Goal: Task Accomplishment & Management: Manage account settings

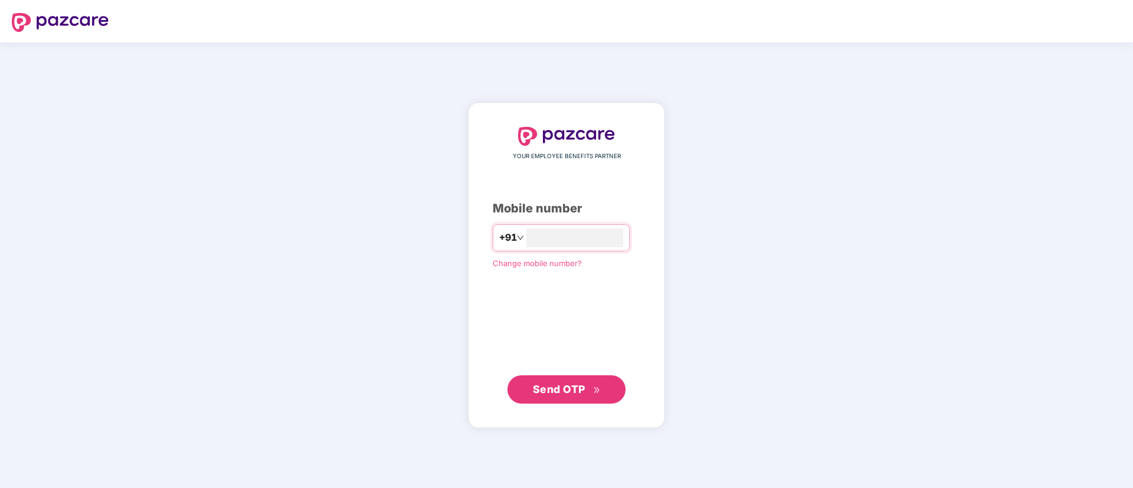
type input "**********"
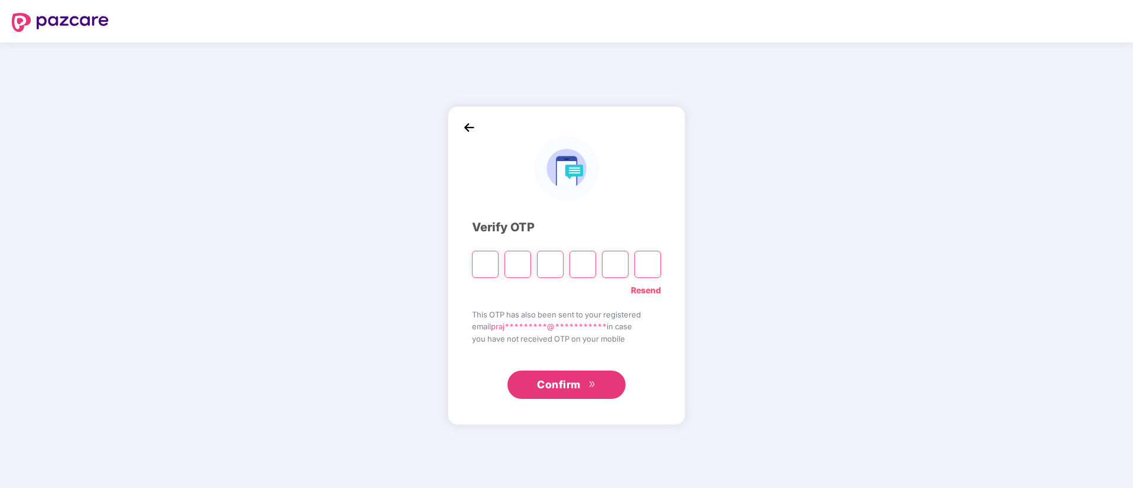
type input "*"
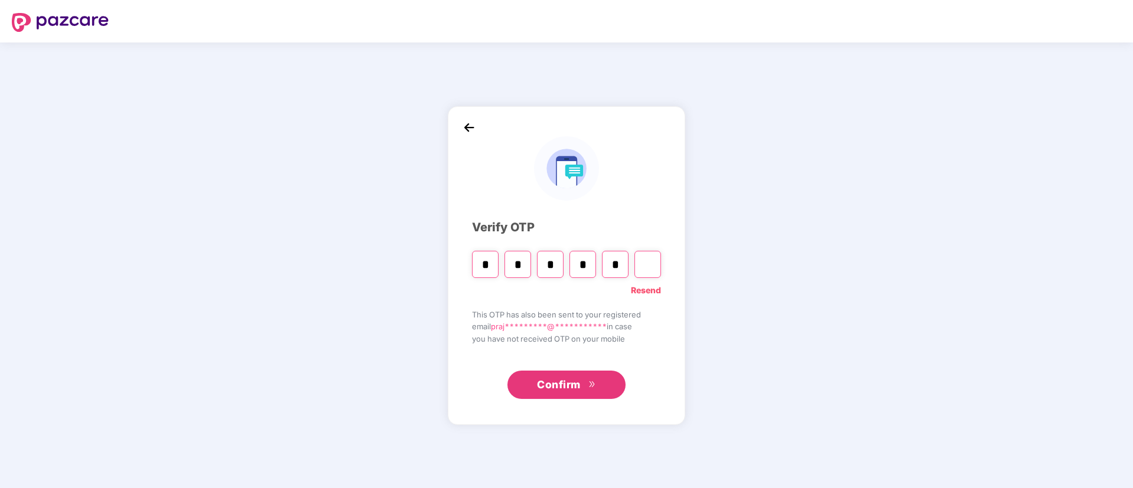
type input "*"
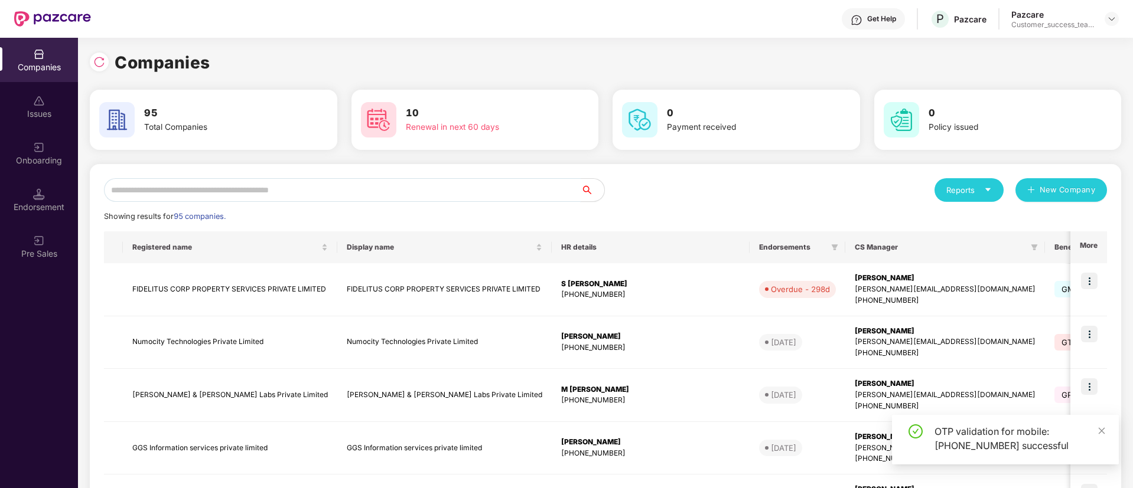
click at [342, 189] on input "text" at bounding box center [342, 190] width 477 height 24
click at [1118, 9] on div "Pazcare Customer_success_team_lead" at bounding box center [1064, 19] width 107 height 21
click at [1115, 12] on div at bounding box center [1111, 19] width 14 height 14
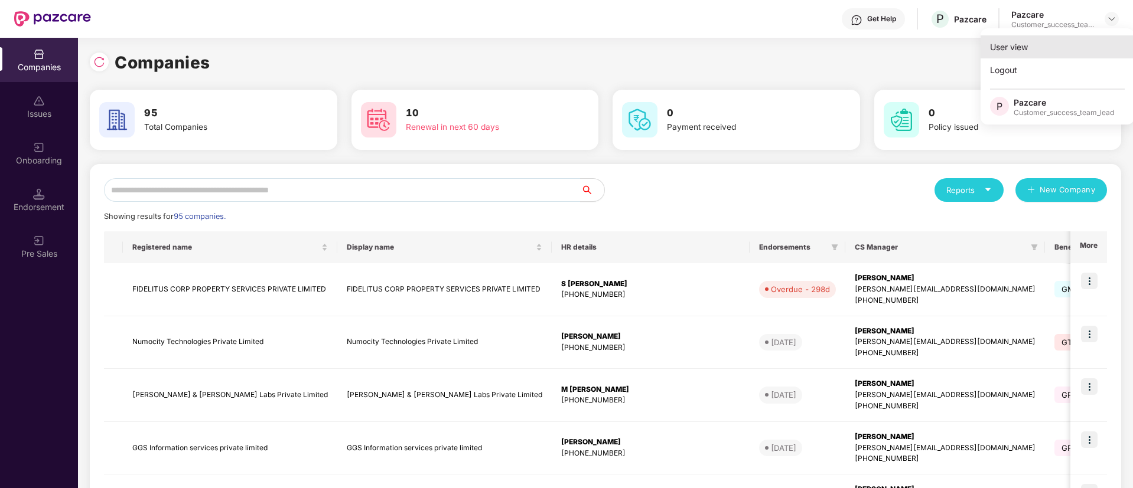
click at [1036, 50] on div "User view" at bounding box center [1057, 46] width 154 height 23
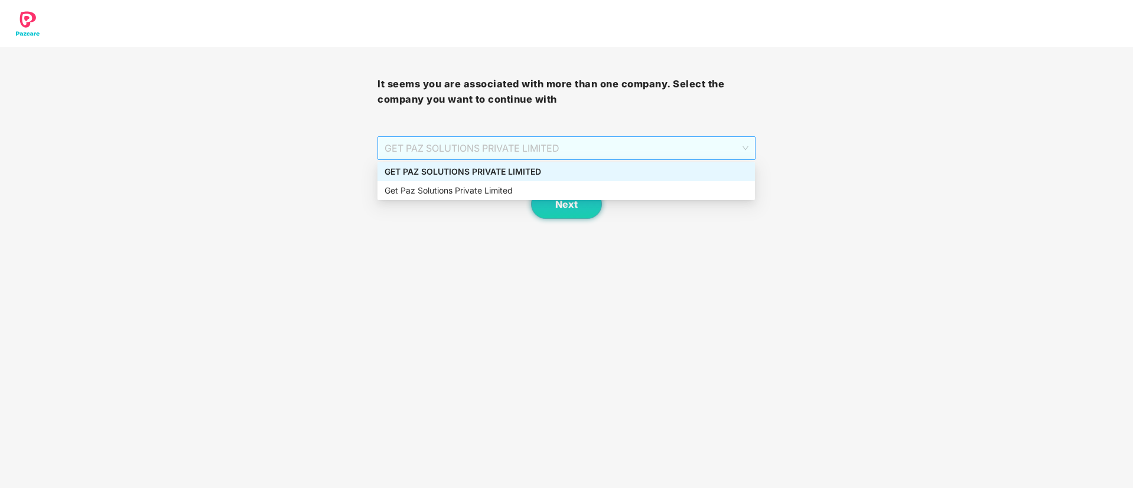
click at [579, 150] on span "GET PAZ SOLUTIONS PRIVATE LIMITED" at bounding box center [566, 148] width 363 height 22
click at [523, 191] on div "Get Paz Solutions Private Limited" at bounding box center [566, 190] width 363 height 13
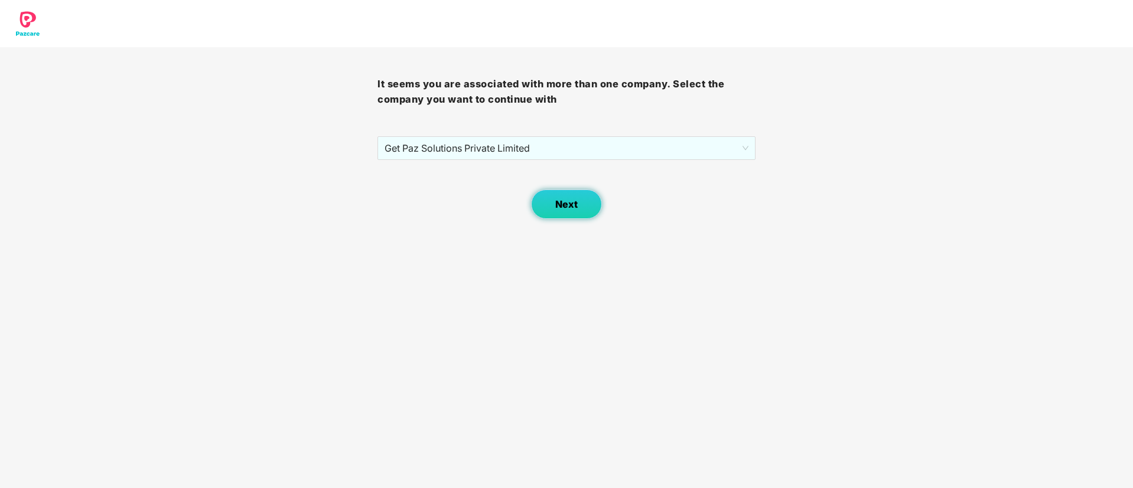
click at [581, 200] on button "Next" at bounding box center [566, 205] width 71 height 30
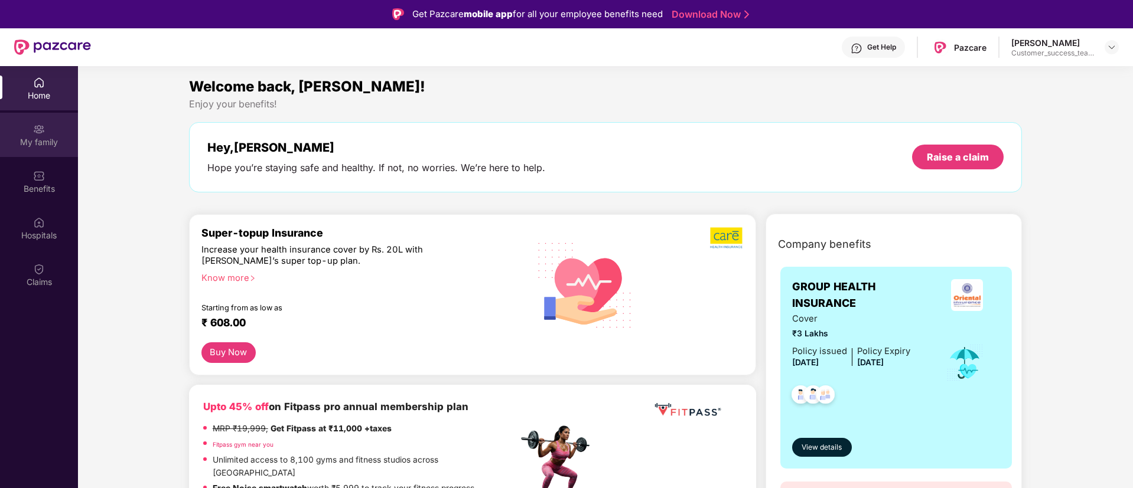
click at [31, 148] on div "My family" at bounding box center [39, 135] width 78 height 44
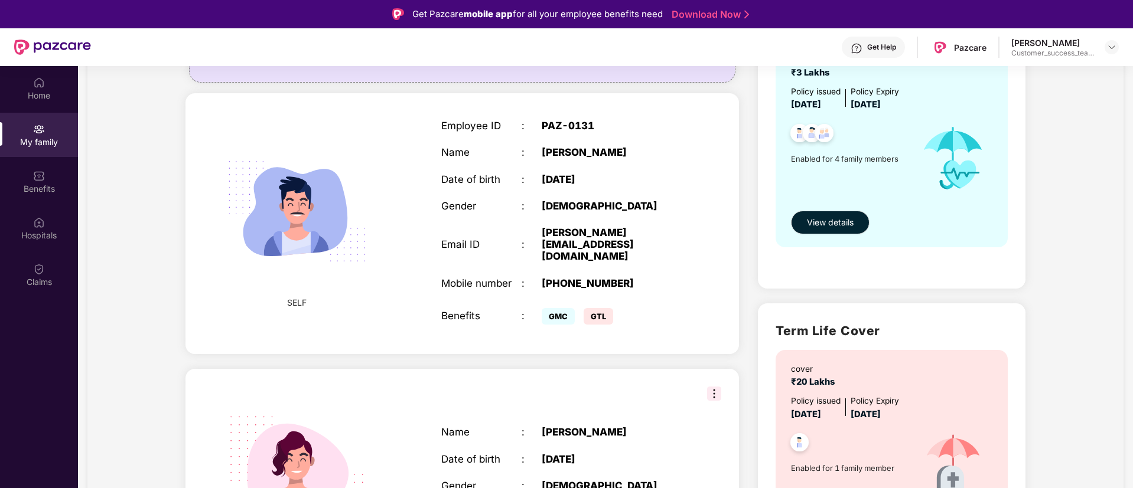
scroll to position [99, 0]
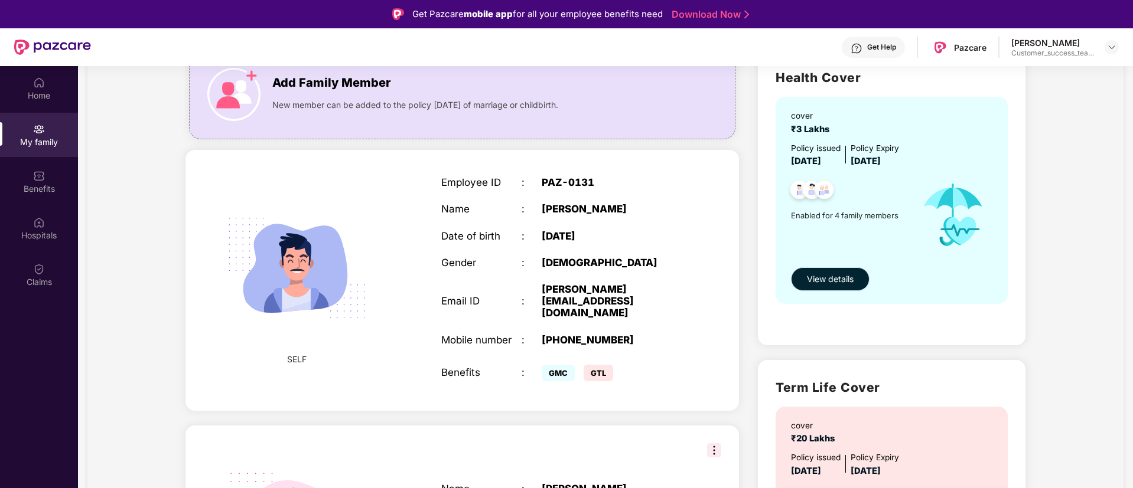
click at [817, 286] on button "View details" at bounding box center [830, 280] width 79 height 24
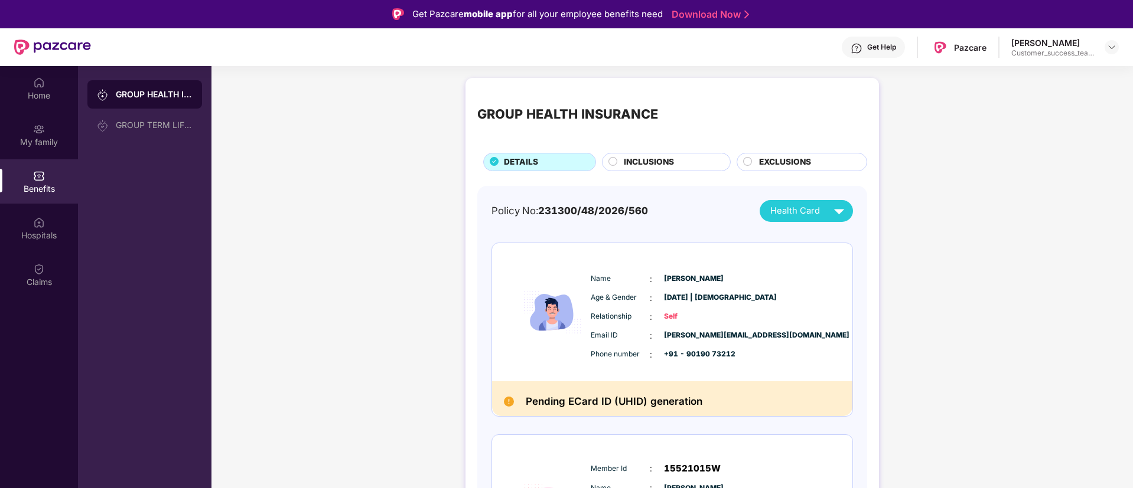
scroll to position [100, 0]
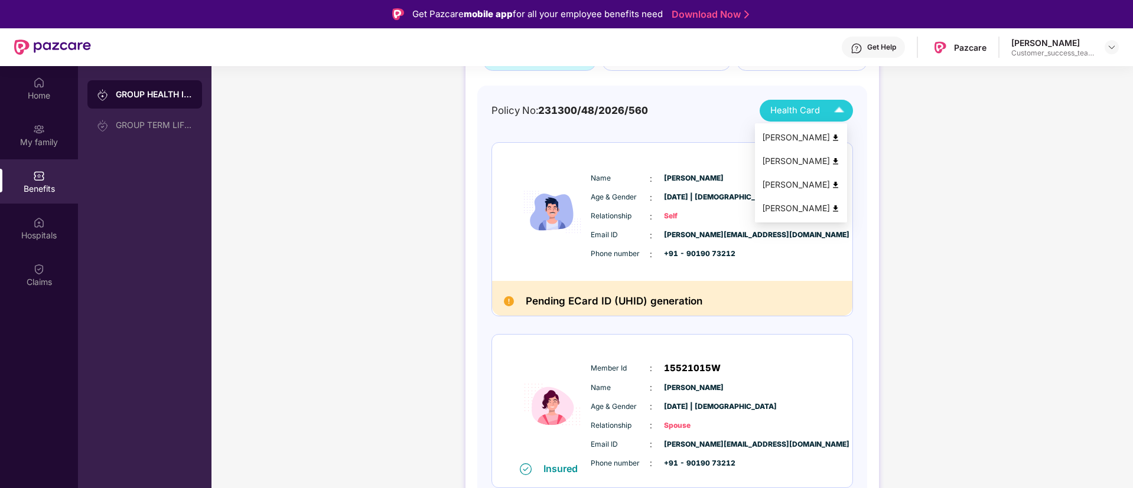
click at [805, 106] on span "Health Card" at bounding box center [795, 111] width 50 height 14
click at [790, 133] on div "[PERSON_NAME]" at bounding box center [801, 137] width 78 height 13
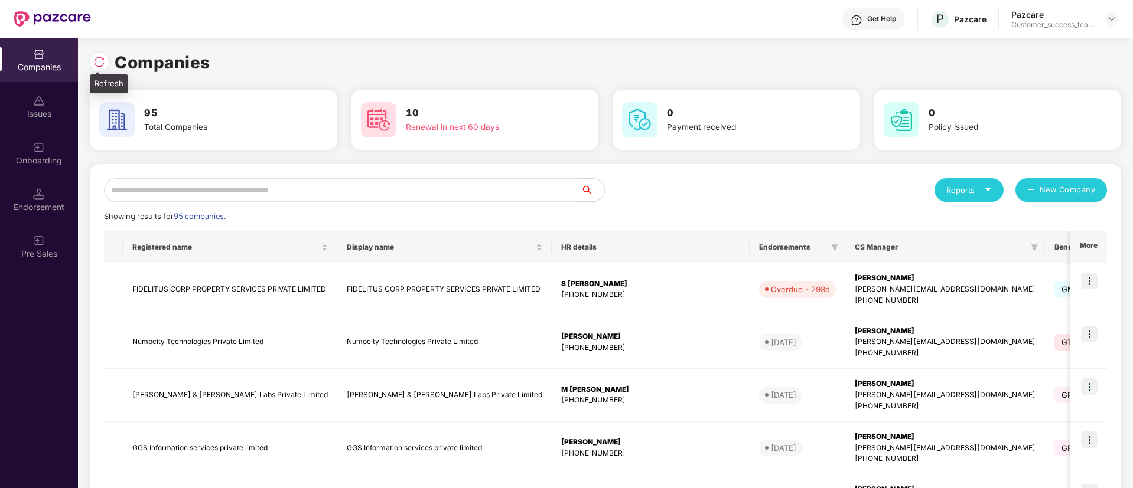
click at [97, 67] on img at bounding box center [99, 62] width 12 height 12
